Goal: Transaction & Acquisition: Purchase product/service

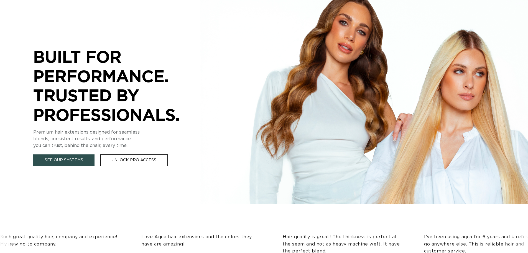
scroll to position [0, 489]
click at [79, 162] on link "See Our Systems" at bounding box center [63, 160] width 61 height 12
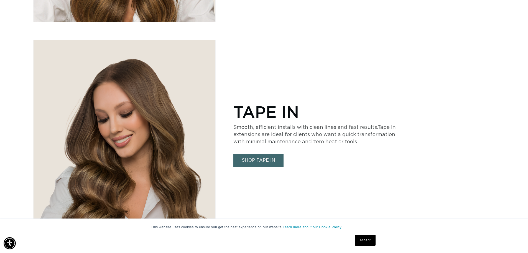
scroll to position [1359, 0]
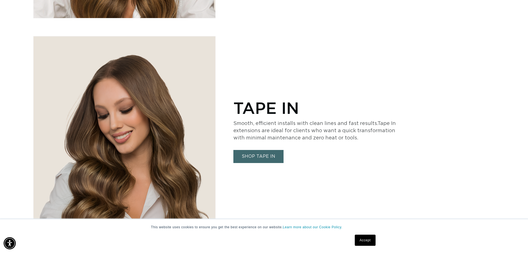
click at [252, 158] on link "SHOP TAPE IN" at bounding box center [259, 156] width 50 height 13
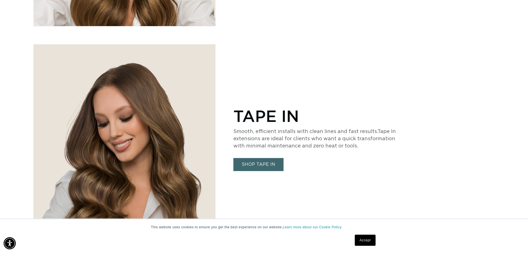
scroll to position [0, 978]
